Goal: Information Seeking & Learning: Learn about a topic

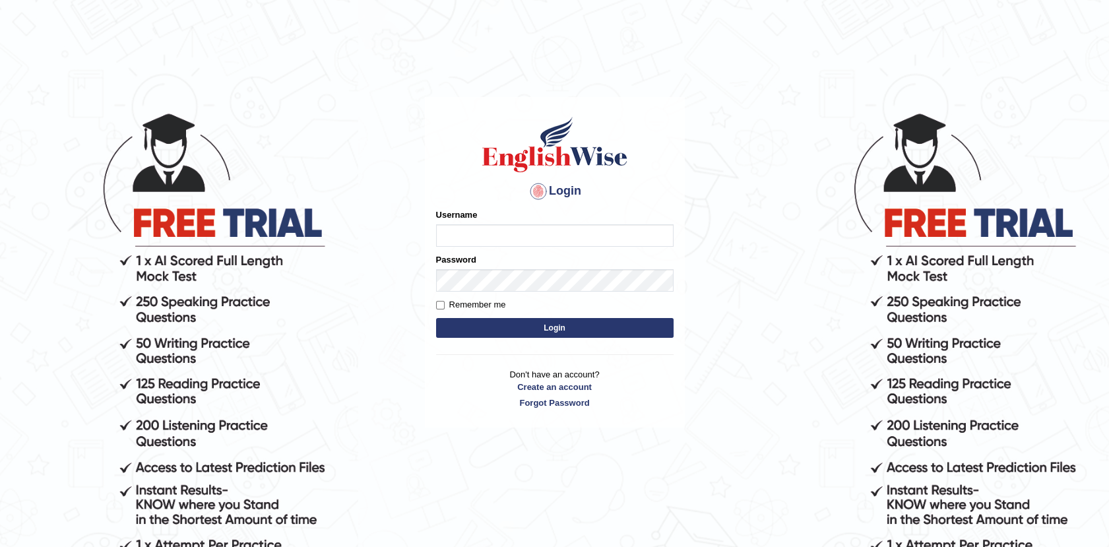
type input "Afreen11"
click at [549, 330] on button "Login" at bounding box center [555, 328] width 238 height 20
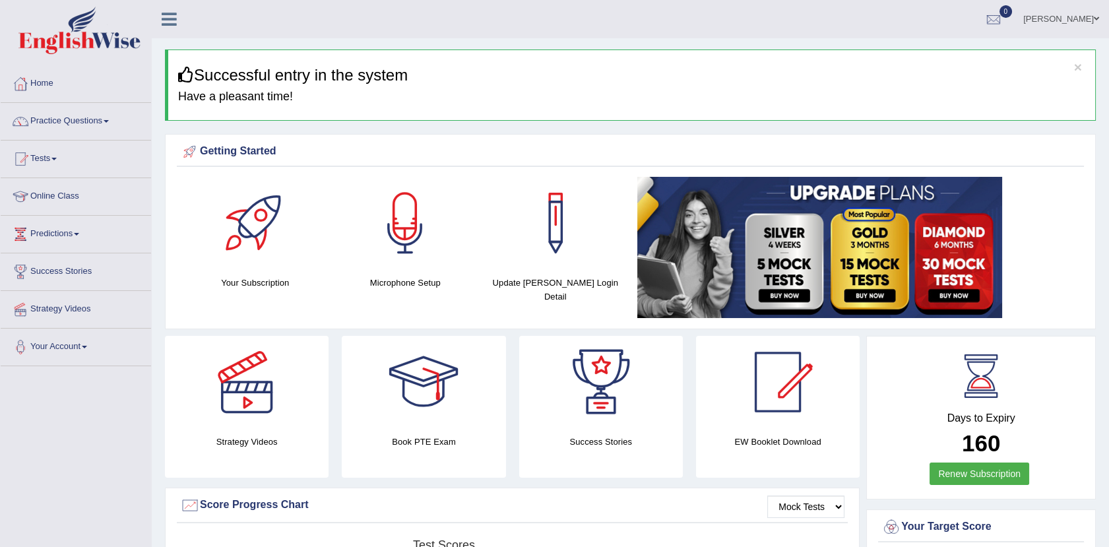
click at [905, 11] on ul "Dr.Afreen Mujeeb Toggle navigation Username: Afreen11 Access Type: Online Subsc…" at bounding box center [774, 19] width 670 height 38
click at [736, 10] on ul "Dr.Afreen Mujeeb Toggle navigation Username: Afreen11 Access Type: Online Subsc…" at bounding box center [774, 19] width 670 height 38
click at [528, 69] on h3 "Successful entry in the system" at bounding box center [631, 75] width 907 height 17
click at [528, 83] on h3 "Successful entry in the system" at bounding box center [631, 75] width 907 height 17
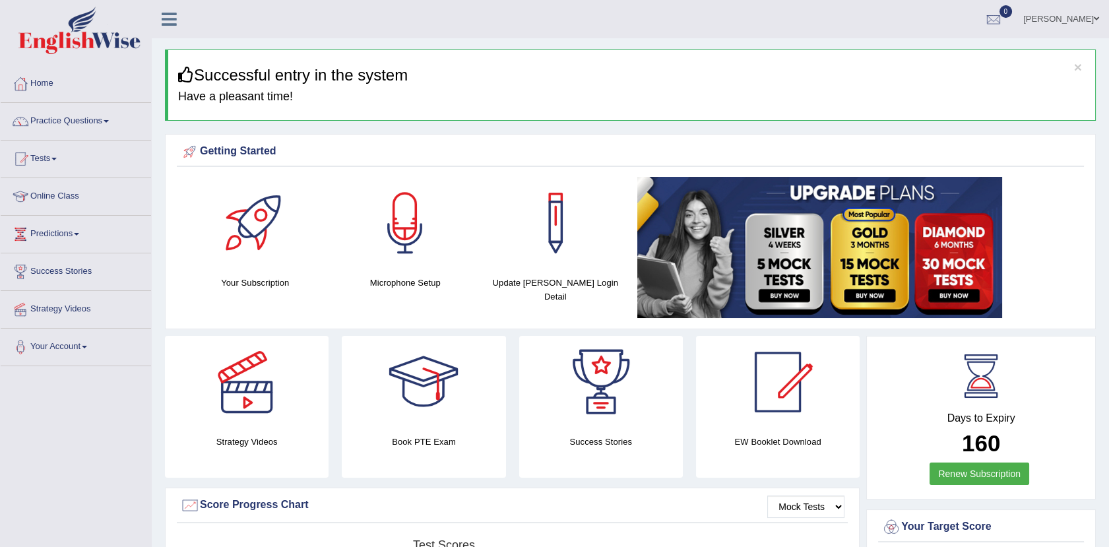
click at [966, 15] on ul "Dr.Afreen Mujeeb Toggle navigation Username: Afreen11 Access Type: Online Subsc…" at bounding box center [774, 19] width 670 height 38
click at [806, 19] on ul "Dr.Afreen Mujeeb Toggle navigation Username: Afreen11 Access Type: Online Subsc…" at bounding box center [774, 19] width 670 height 38
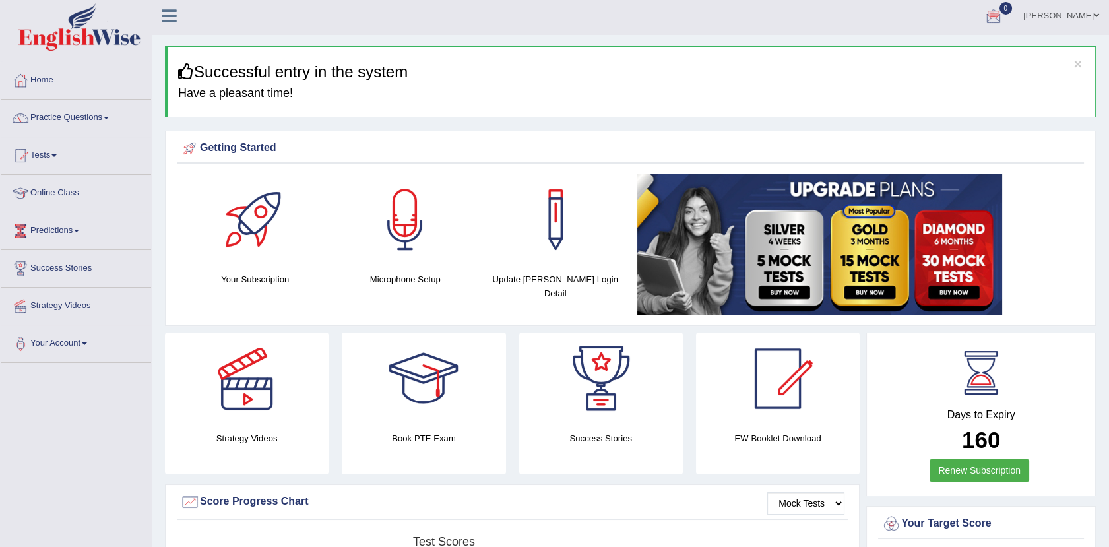
click at [894, 12] on ul "Dr.Afreen Mujeeb Toggle navigation Username: Afreen11 Access Type: Online Subsc…" at bounding box center [774, 16] width 670 height 38
click at [854, 22] on ul "Dr.Afreen Mujeeb Toggle navigation Username: Afreen11 Access Type: Online Subsc…" at bounding box center [774, 16] width 670 height 38
click at [527, 504] on div "Score Progress Chart" at bounding box center [512, 502] width 665 height 20
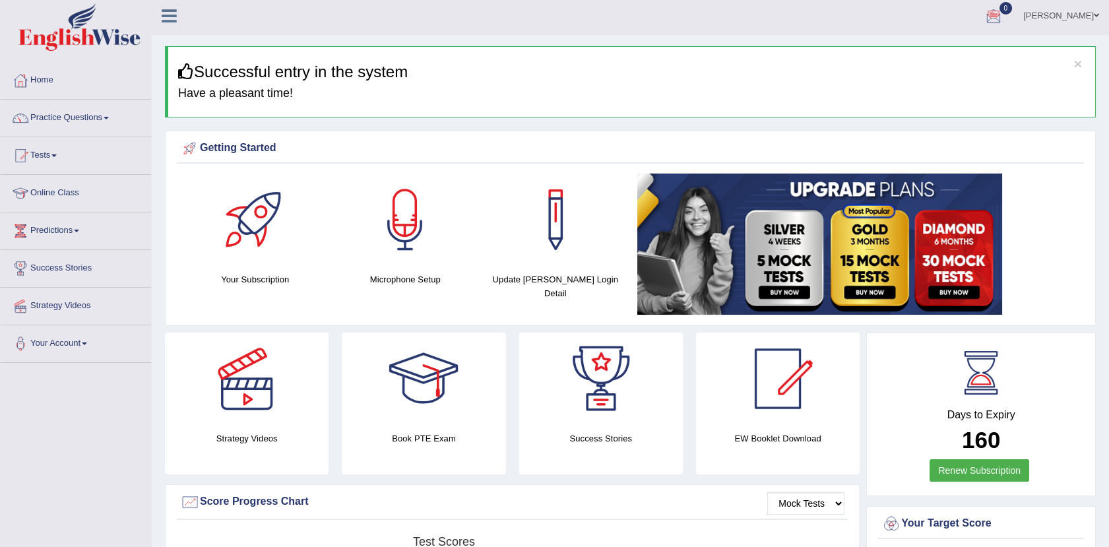
drag, startPoint x: 527, startPoint y: 504, endPoint x: 498, endPoint y: 542, distance: 47.9
click at [1024, 218] on link at bounding box center [856, 244] width 438 height 141
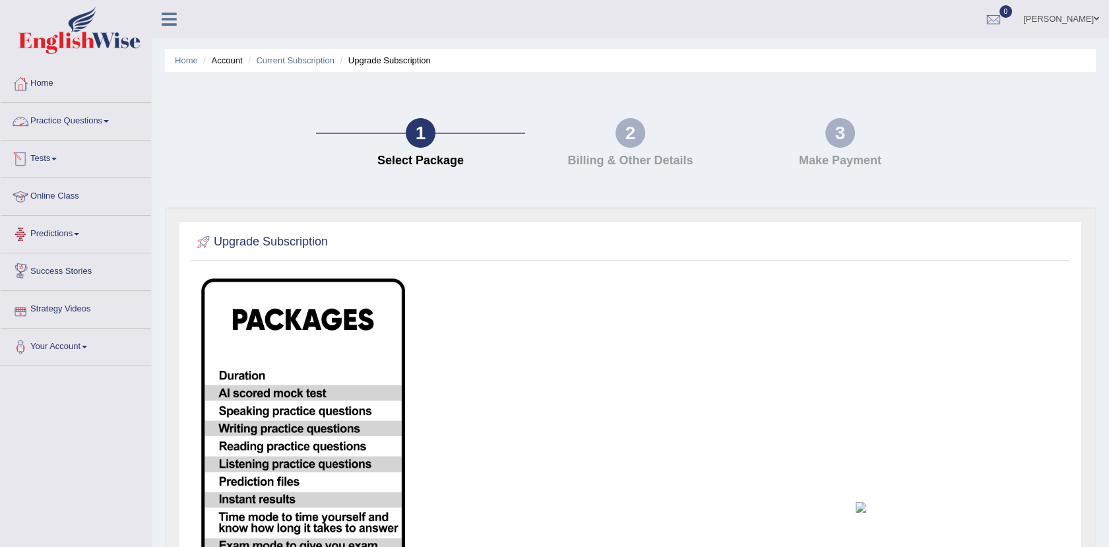
click at [86, 121] on link "Practice Questions" at bounding box center [76, 119] width 150 height 33
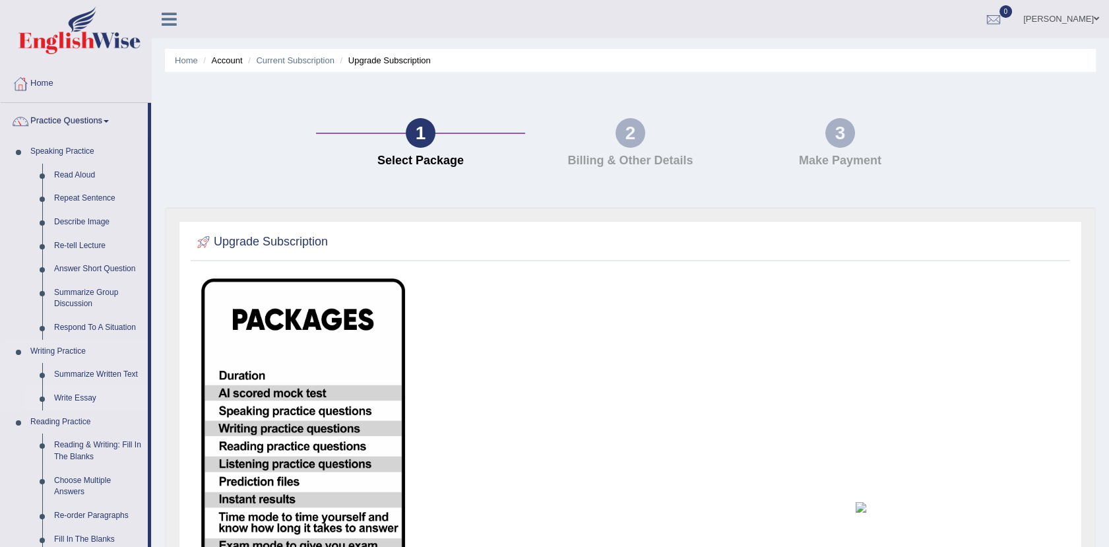
click at [78, 393] on link "Write Essay" at bounding box center [98, 399] width 100 height 24
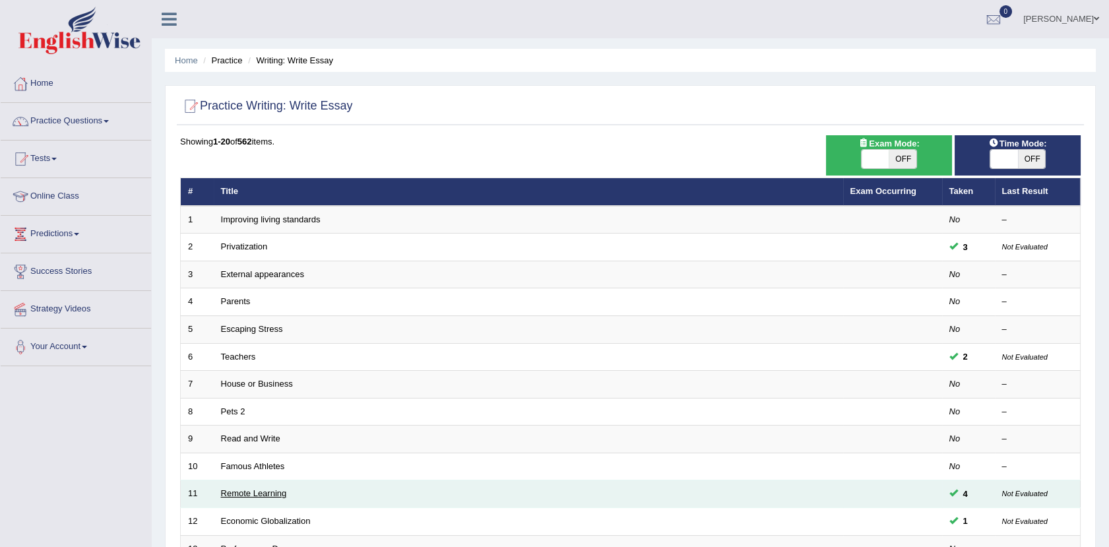
click at [253, 488] on link "Remote Learning" at bounding box center [254, 493] width 66 height 10
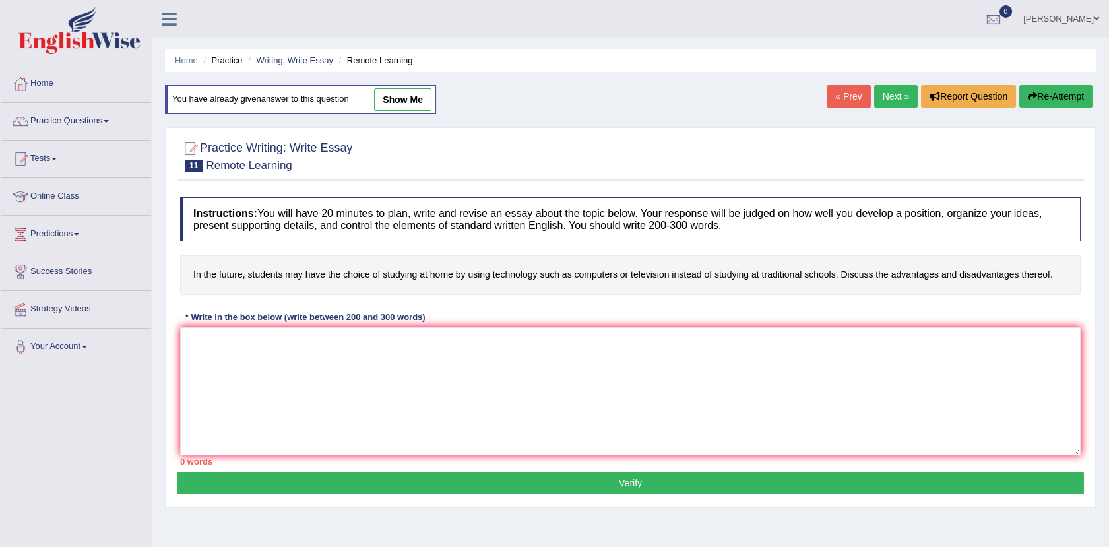
click at [397, 98] on link "show me" at bounding box center [402, 99] width 57 height 22
type textarea "The increasing influence Education of on our lives has ignited numerous discuss…"
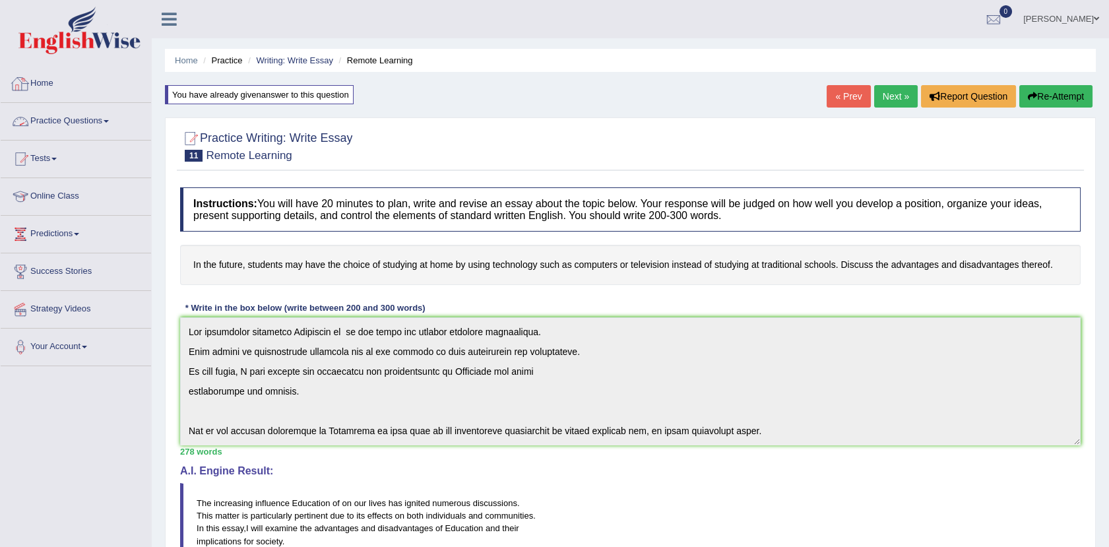
click at [63, 123] on link "Practice Questions" at bounding box center [76, 119] width 150 height 33
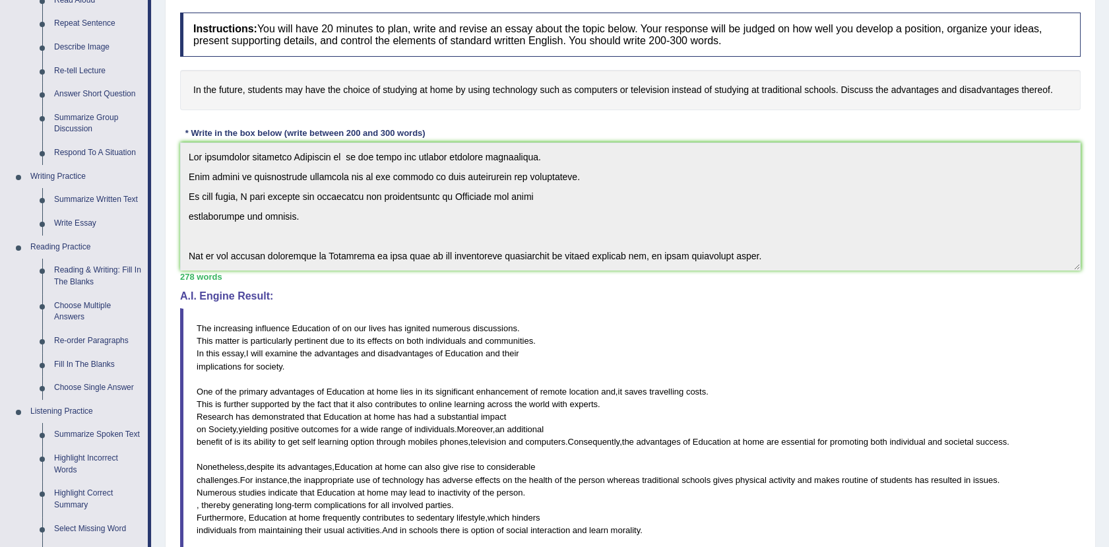
scroll to position [176, 0]
click at [81, 267] on link "Reading & Writing: Fill In The Blanks" at bounding box center [98, 275] width 100 height 35
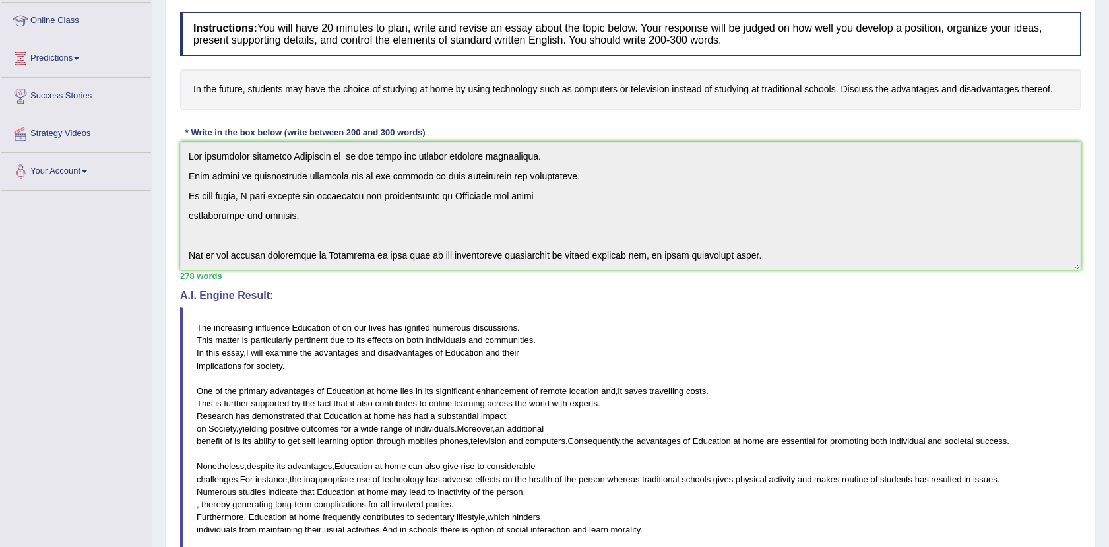
scroll to position [263, 0]
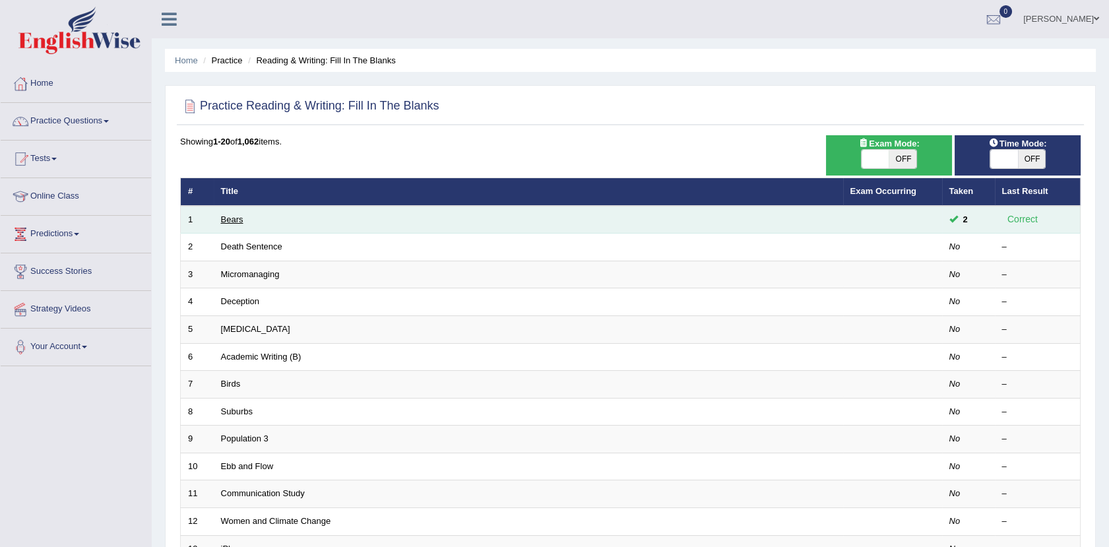
click at [222, 219] on link "Bears" at bounding box center [232, 219] width 22 height 10
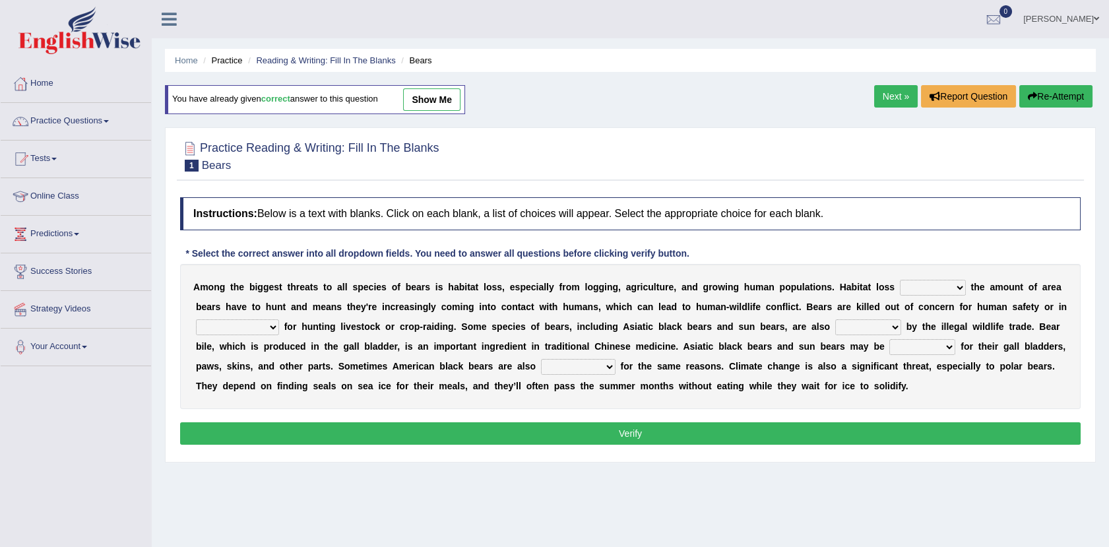
click at [919, 287] on select "increases reduces complies interacts" at bounding box center [933, 288] width 66 height 16
click at [829, 238] on div "Instructions: Below is a text with blanks. Click on each blank, a list of choic…" at bounding box center [630, 323] width 907 height 265
click at [900, 285] on select "increases reduces complies interacts" at bounding box center [933, 288] width 66 height 16
click at [900, 280] on select "increases reduces complies interacts" at bounding box center [933, 288] width 66 height 16
click at [914, 280] on select "increases reduces complies interacts" at bounding box center [933, 288] width 66 height 16
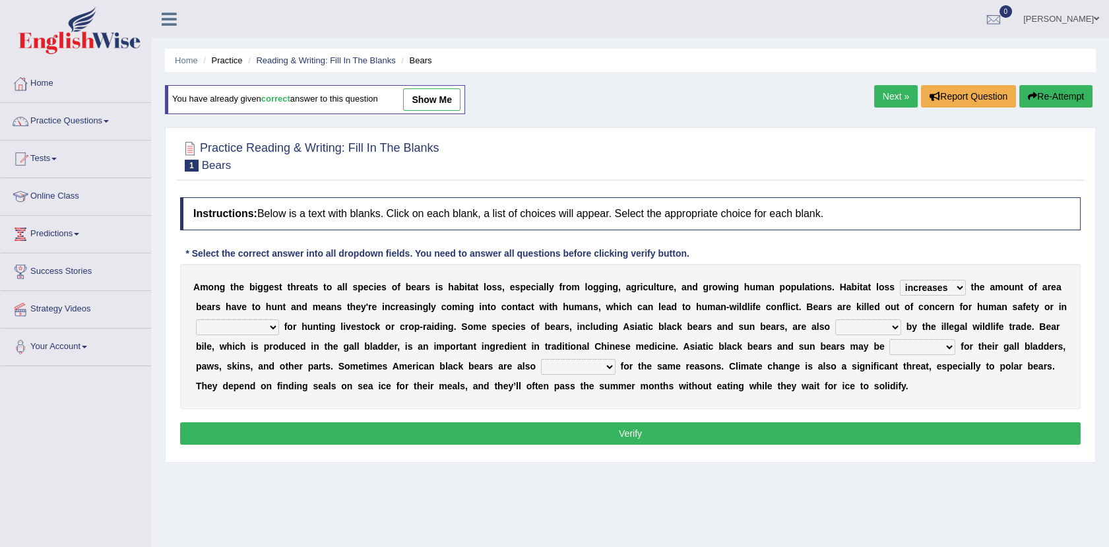
select select "reduces"
click at [900, 280] on select "increases reduces complies interacts" at bounding box center [933, 288] width 66 height 16
click at [279, 319] on select "coalition retaliation appreciation disinformation" at bounding box center [237, 327] width 83 height 16
select select "coalition"
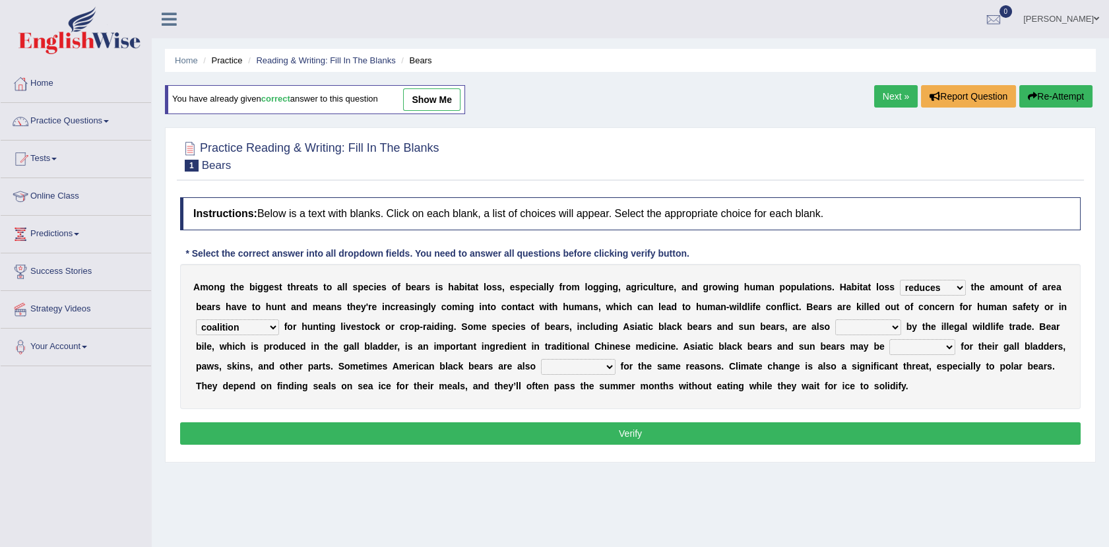
click at [279, 319] on select "coalition retaliation appreciation disinformation" at bounding box center [237, 327] width 83 height 16
click at [835, 321] on select "protected prohibited fattened threatened" at bounding box center [868, 327] width 66 height 16
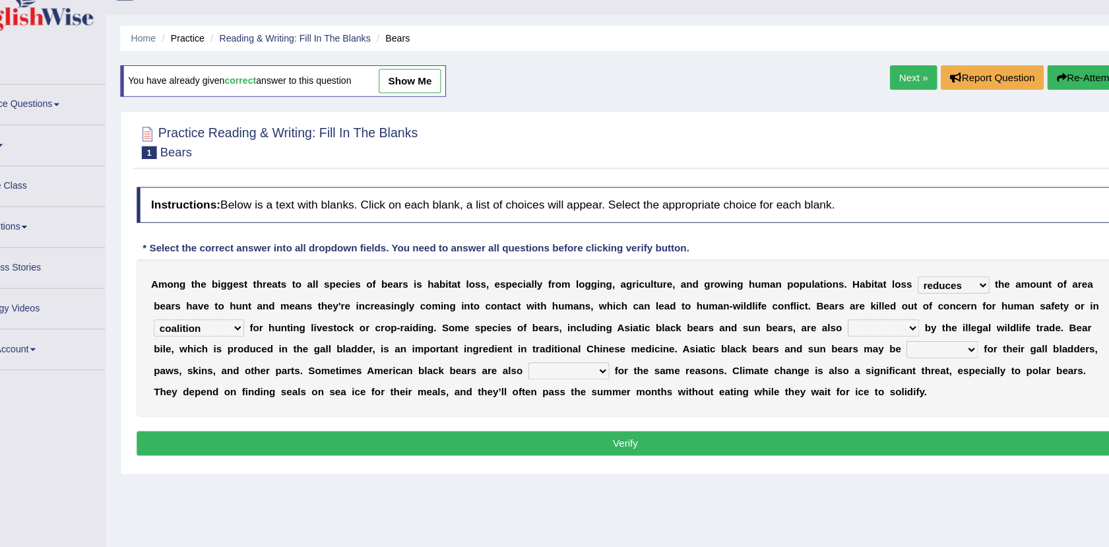
click at [835, 323] on select "protected prohibited fattened threatened" at bounding box center [868, 327] width 66 height 16
select select "threatened"
click at [835, 319] on select "protected prohibited fattened threatened" at bounding box center [868, 327] width 66 height 16
click at [890, 351] on select "poached squelched coached blenched" at bounding box center [923, 347] width 66 height 16
select select "poached"
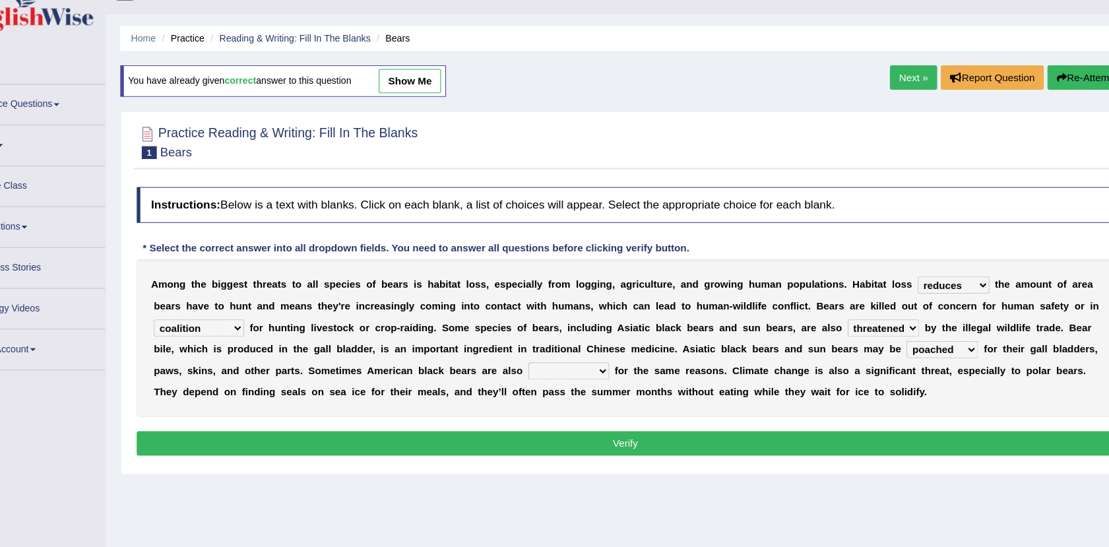
click at [890, 339] on select "poached squelched coached blenched" at bounding box center [923, 347] width 66 height 16
click at [541, 364] on select "begot foreseen encountered targeted" at bounding box center [578, 367] width 75 height 16
select select "targeted"
click at [541, 359] on select "begot foreseen encountered targeted" at bounding box center [578, 367] width 75 height 16
click at [632, 434] on button "Verify" at bounding box center [630, 433] width 901 height 22
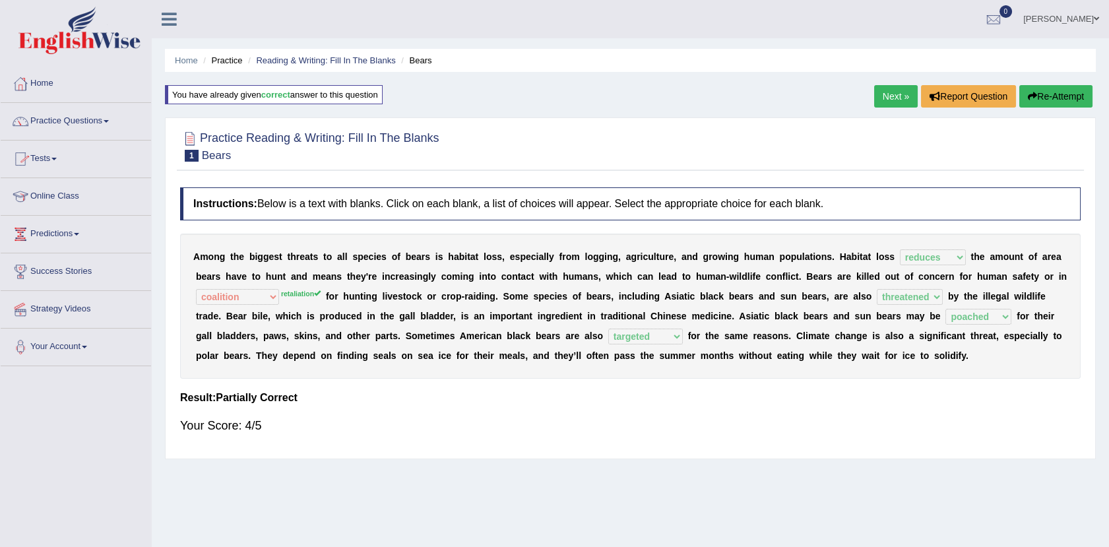
scroll to position [1, 0]
click at [82, 120] on link "Practice Questions" at bounding box center [76, 118] width 150 height 33
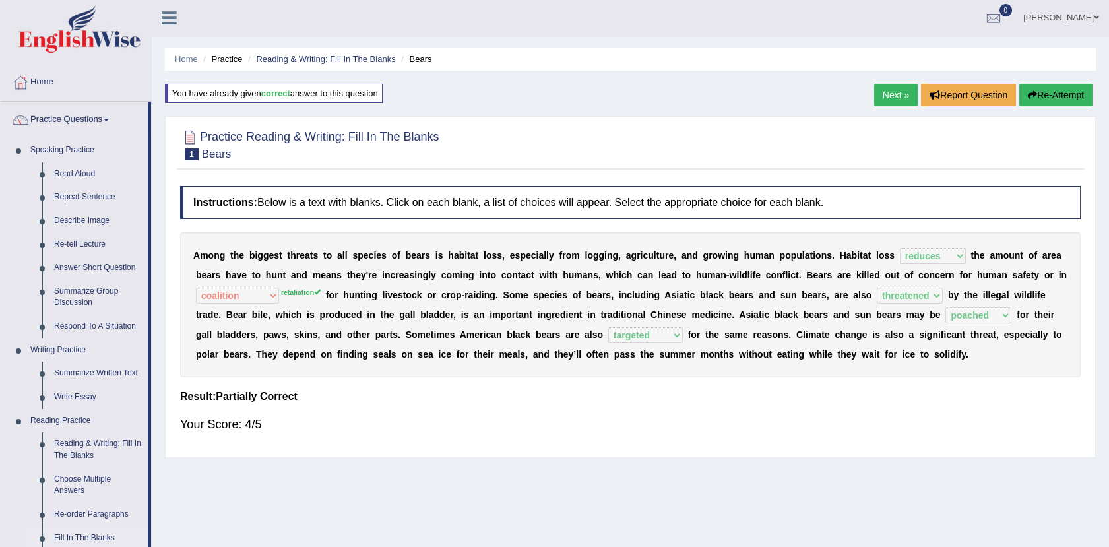
click at [93, 532] on link "Fill In The Blanks" at bounding box center [98, 539] width 100 height 24
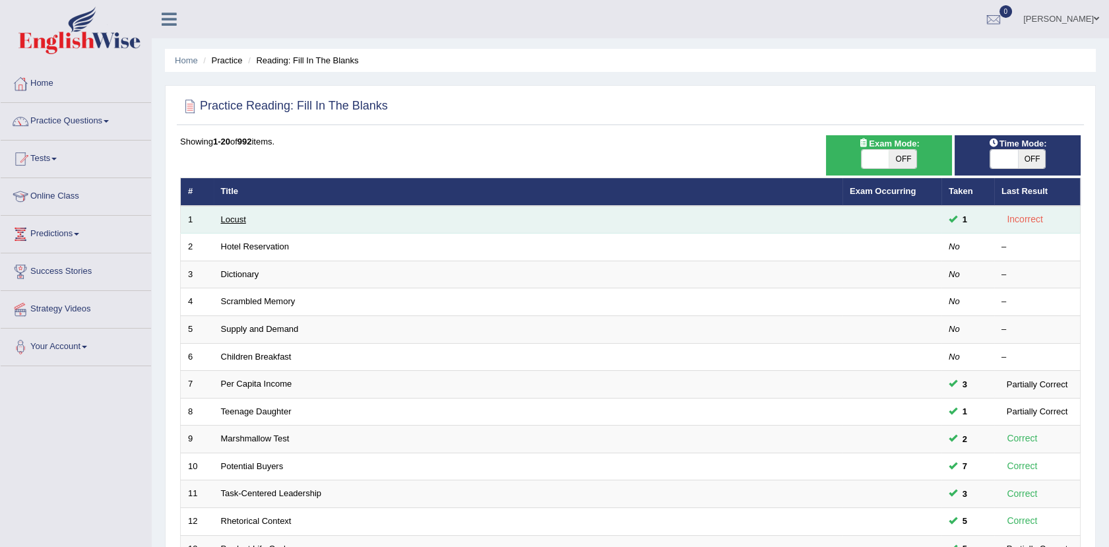
click at [233, 218] on link "Locust" at bounding box center [233, 219] width 25 height 10
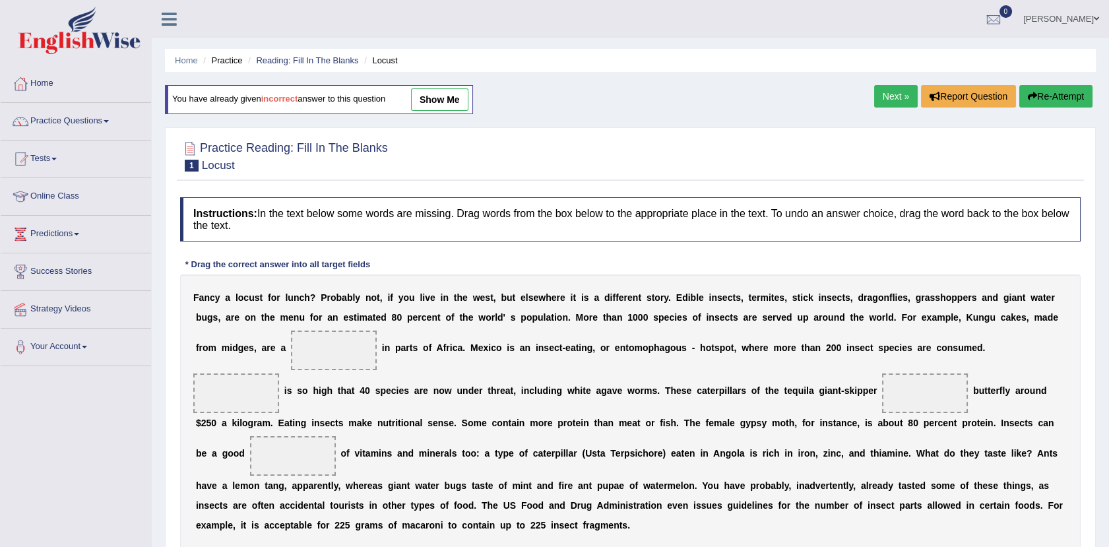
click at [887, 98] on link "Next »" at bounding box center [896, 96] width 44 height 22
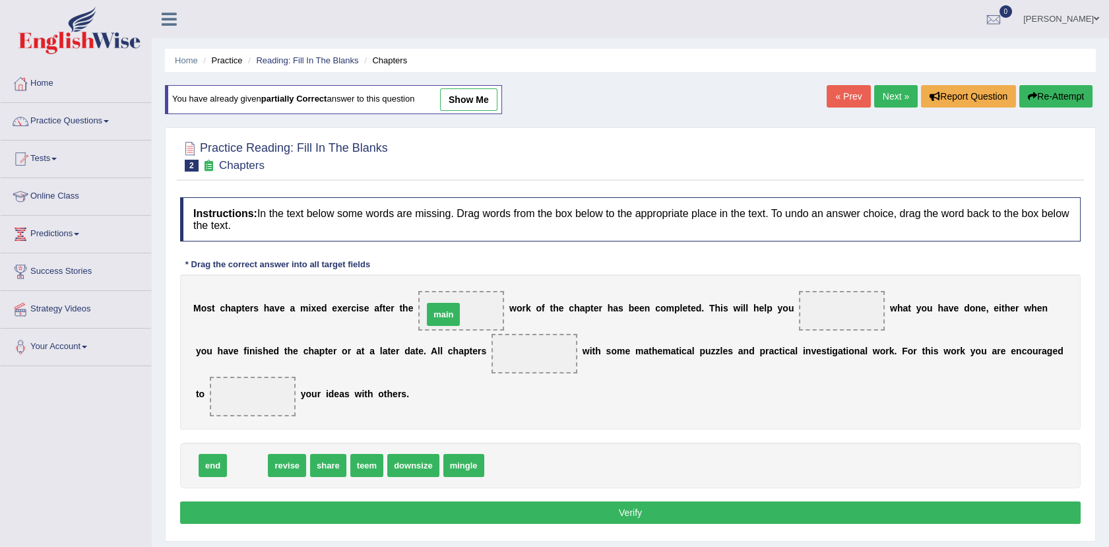
drag, startPoint x: 251, startPoint y: 467, endPoint x: 447, endPoint y: 315, distance: 248.8
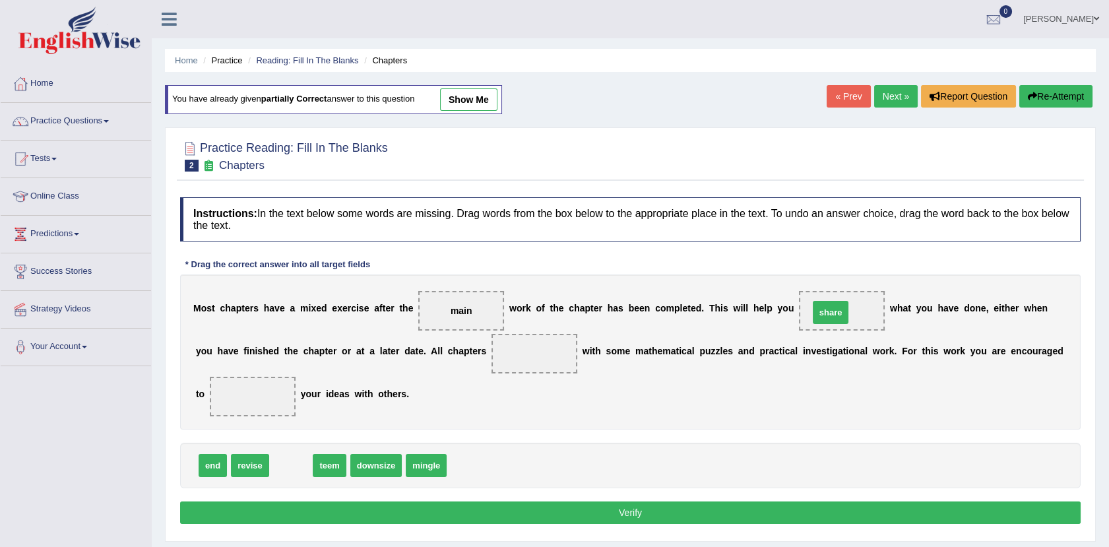
drag, startPoint x: 288, startPoint y: 459, endPoint x: 823, endPoint y: 306, distance: 556.7
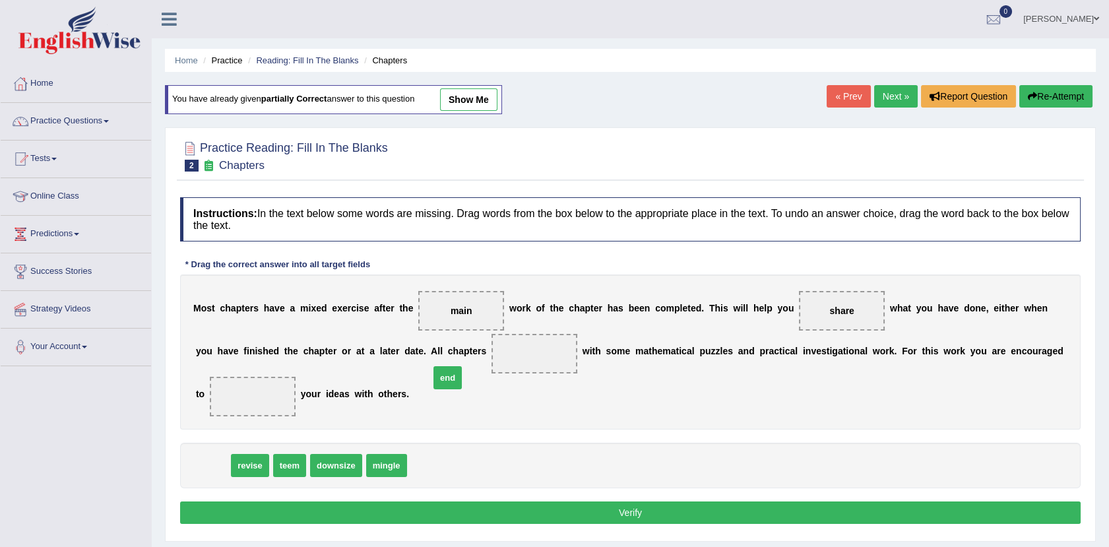
drag, startPoint x: 210, startPoint y: 461, endPoint x: 438, endPoint y: 359, distance: 249.6
drag, startPoint x: 803, startPoint y: 319, endPoint x: 798, endPoint y: 298, distance: 22.4
click at [799, 298] on span "share" at bounding box center [842, 311] width 86 height 40
drag, startPoint x: 798, startPoint y: 298, endPoint x: 802, endPoint y: 309, distance: 12.1
click at [802, 309] on span "share" at bounding box center [842, 311] width 86 height 40
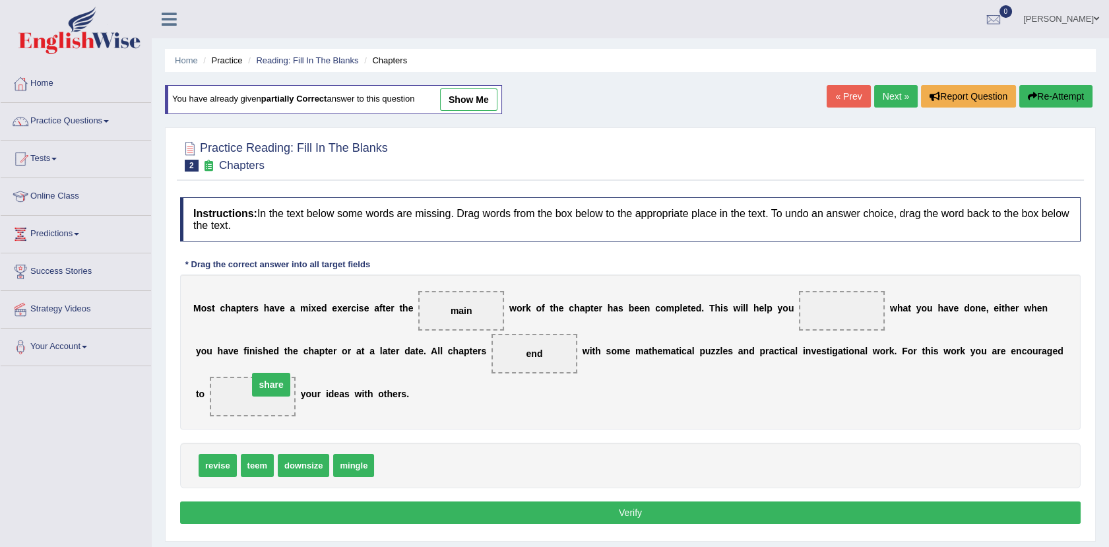
drag, startPoint x: 802, startPoint y: 309, endPoint x: 227, endPoint y: 393, distance: 581.6
drag, startPoint x: 253, startPoint y: 460, endPoint x: 791, endPoint y: 309, distance: 558.7
click at [575, 509] on button "Verify" at bounding box center [630, 513] width 901 height 22
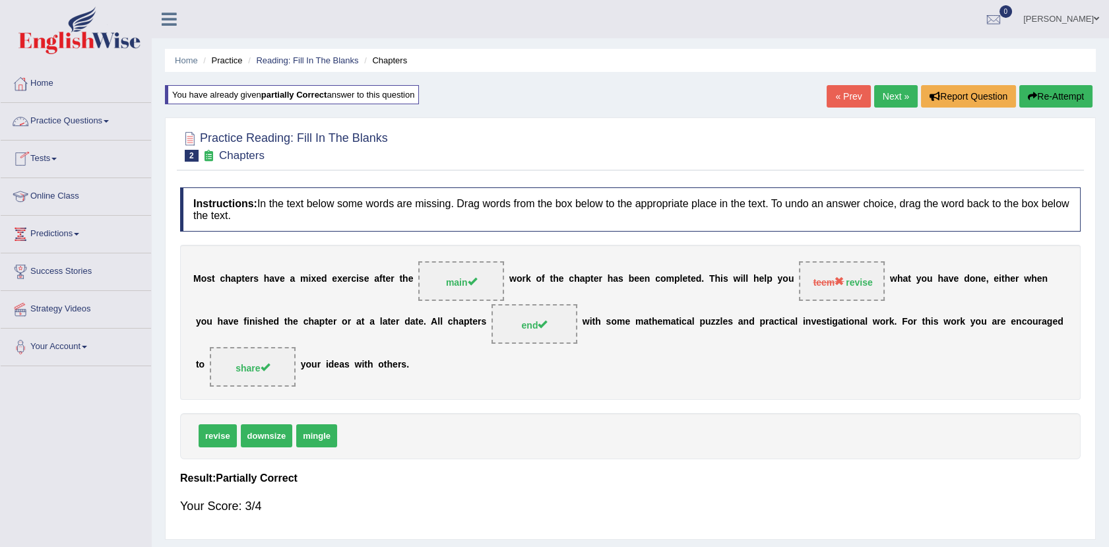
click at [73, 121] on link "Practice Questions" at bounding box center [76, 119] width 150 height 33
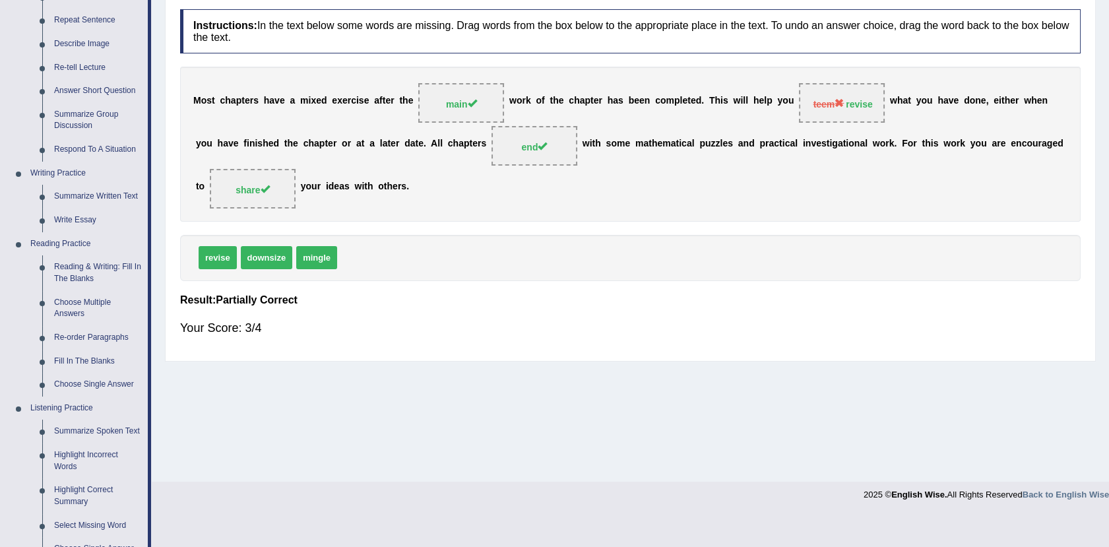
scroll to position [179, 0]
